Goal: Task Accomplishment & Management: Complete application form

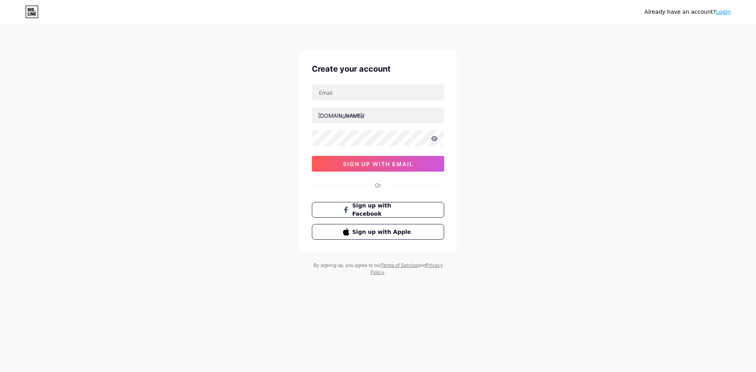
click at [725, 13] on link "Login" at bounding box center [723, 12] width 15 height 6
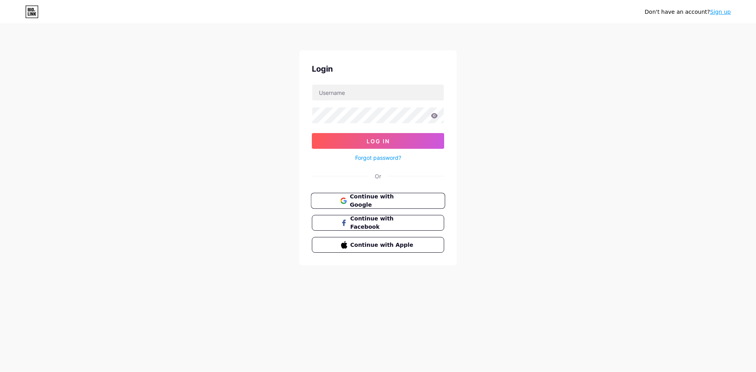
click at [400, 201] on span "Continue with Google" at bounding box center [383, 201] width 66 height 17
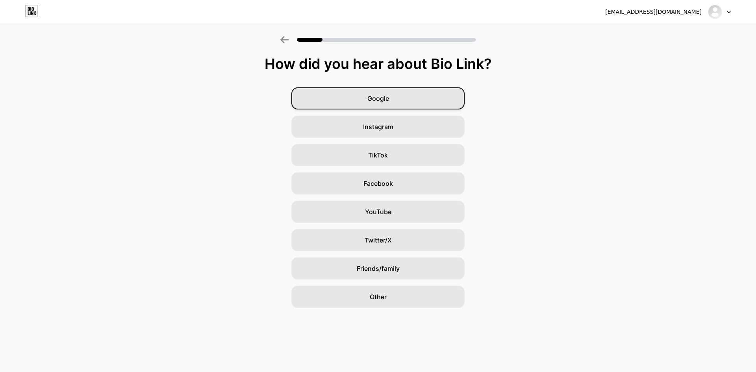
click at [427, 99] on div "Google" at bounding box center [377, 98] width 173 height 22
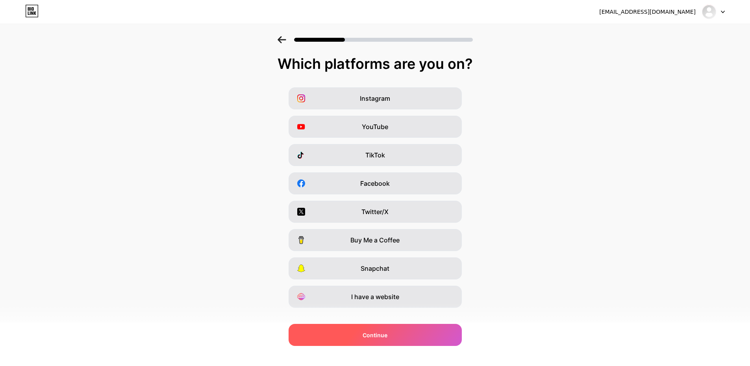
click at [382, 328] on div "Continue" at bounding box center [375, 335] width 173 height 22
click at [382, 336] on span "Continue" at bounding box center [375, 335] width 25 height 8
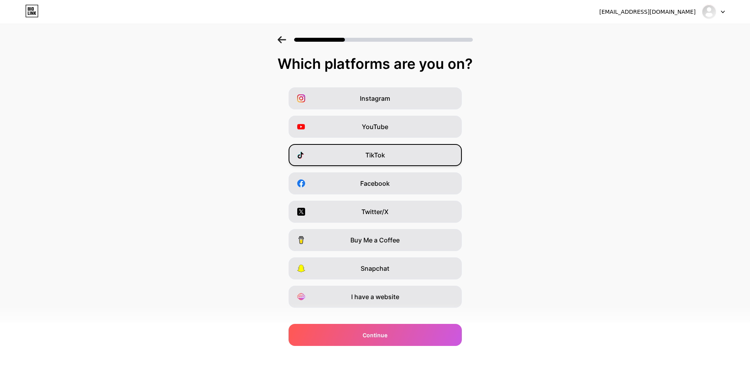
click at [390, 165] on div "TikTok" at bounding box center [375, 155] width 173 height 22
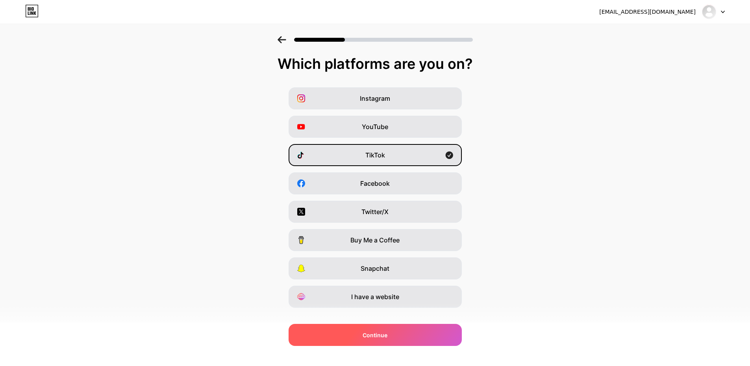
click at [387, 336] on span "Continue" at bounding box center [375, 335] width 25 height 8
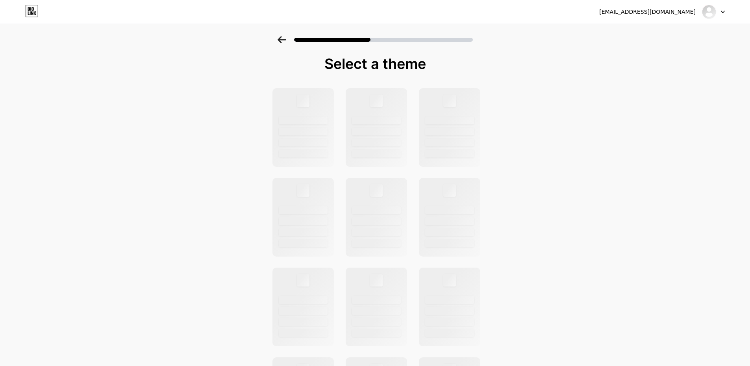
click at [554, 66] on div "Select a theme" at bounding box center [375, 281] width 750 height 491
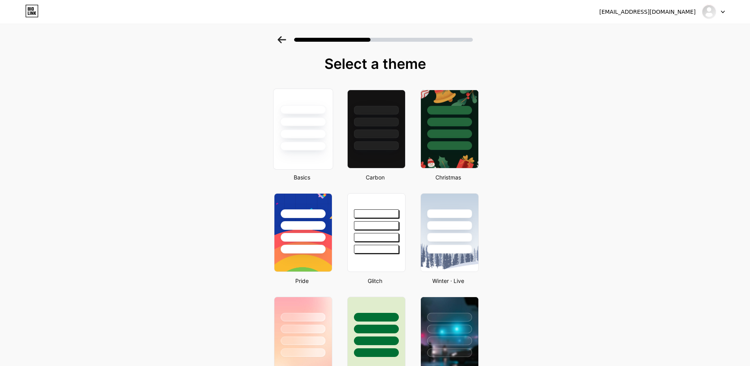
click at [313, 126] on div at bounding box center [303, 121] width 46 height 9
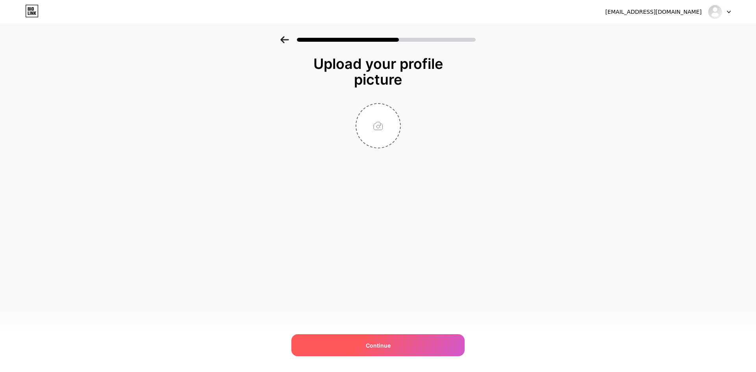
click at [426, 337] on div "Continue" at bounding box center [377, 345] width 173 height 22
